Goal: Complete application form: Complete application form

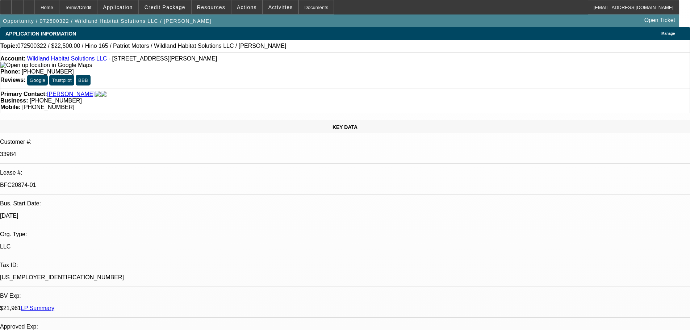
select select "0"
select select "2"
select select "0"
select select "6"
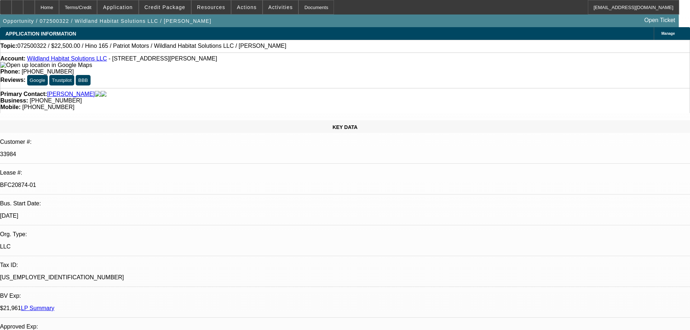
select select "0"
select select "2"
select select "0"
select select "6"
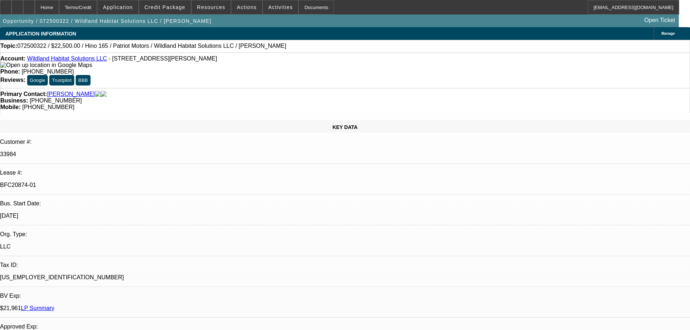
select select "0"
select select "2"
select select "0"
select select "6"
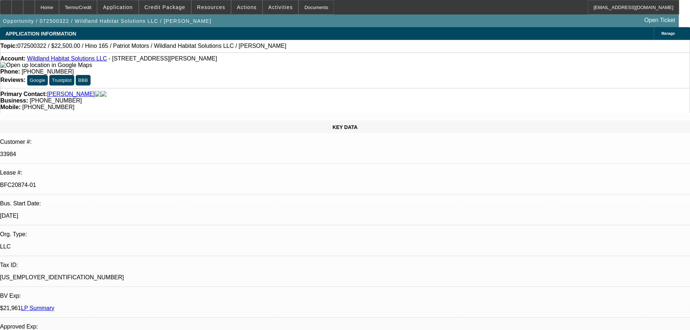
select select "0"
select select "2"
select select "0"
select select "6"
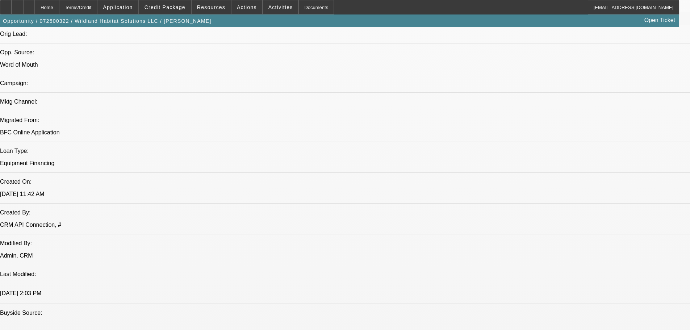
scroll to position [1291, 0]
